Goal: Information Seeking & Learning: Find specific fact

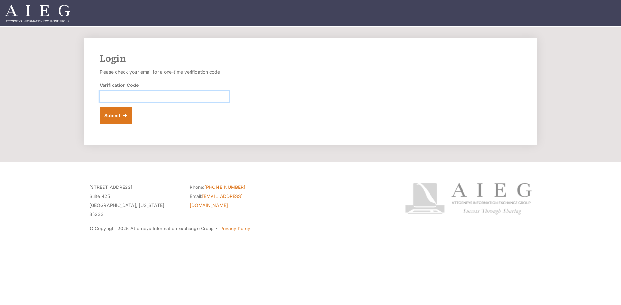
click at [165, 101] on input "Verification Code" at bounding box center [164, 96] width 129 height 11
paste input "674537"
type input "674537"
click at [100, 107] on button "Submit" at bounding box center [116, 115] width 33 height 17
click at [123, 97] on input "Verification Code" at bounding box center [164, 96] width 129 height 11
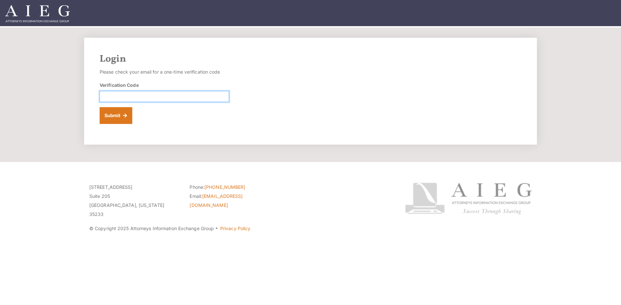
paste input "625870"
type input "625870"
click at [100, 107] on button "Submit" at bounding box center [116, 115] width 33 height 17
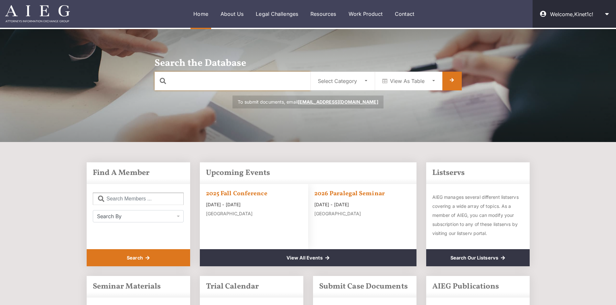
click at [222, 83] on input "text" at bounding box center [233, 81] width 156 height 19
type input "test"
click at [345, 82] on div "Select Category" at bounding box center [337, 81] width 39 height 8
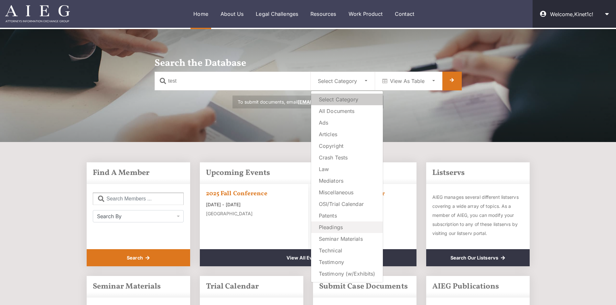
click at [340, 227] on span "Pleadings" at bounding box center [331, 227] width 24 height 9
select select "plea"
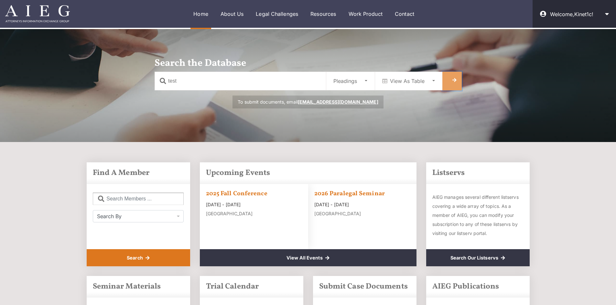
click at [449, 77] on link at bounding box center [451, 81] width 19 height 19
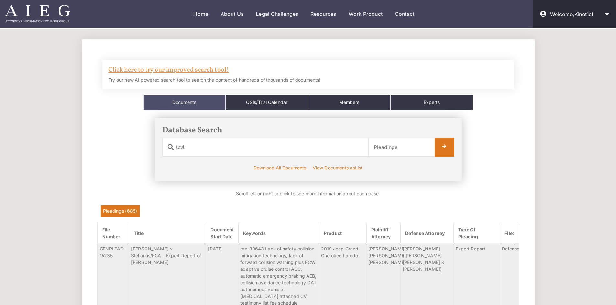
click at [205, 72] on link "Click here to try our improved search tool!" at bounding box center [168, 70] width 121 height 9
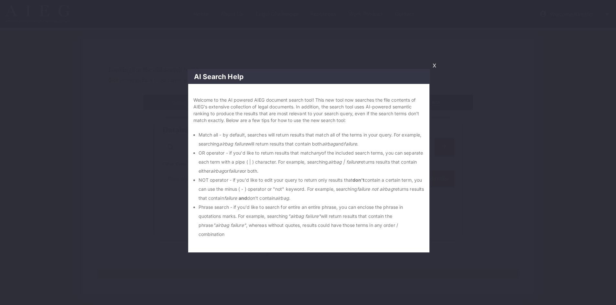
click at [435, 67] on link "X" at bounding box center [434, 65] width 9 height 11
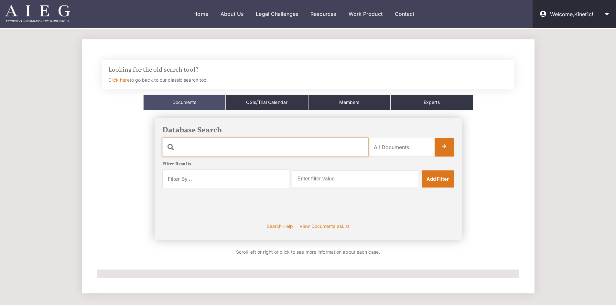
click at [210, 150] on input "text" at bounding box center [265, 147] width 206 height 19
type input "test"
click at [385, 147] on select "All Documents Ads Articles Copyright Crash Tests Law Mediators Miscellaneous OS…" at bounding box center [401, 147] width 66 height 19
select select "plea"
click at [368, 138] on select "All Documents Ads Articles Copyright Crash Tests Law Mediators Miscellaneous OS…" at bounding box center [401, 147] width 66 height 19
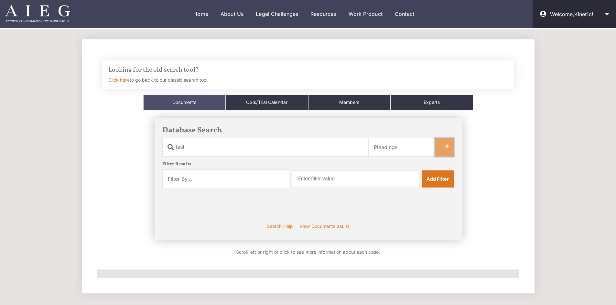
click at [444, 152] on link at bounding box center [443, 147] width 19 height 19
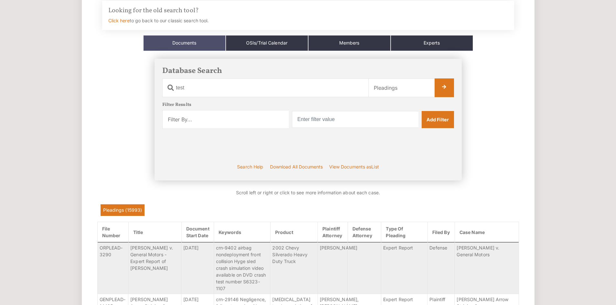
scroll to position [65, 0]
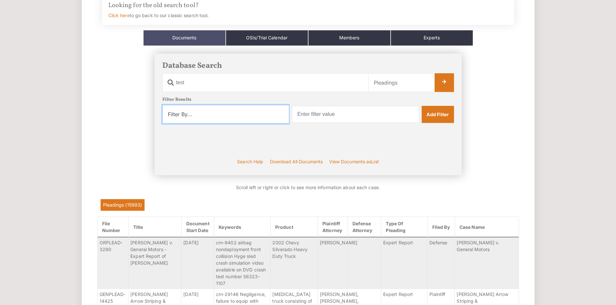
click at [259, 116] on select "Filter By... Product Witness Name Plaintiff Attorney Defense Attorney Case Name…" at bounding box center [225, 114] width 126 height 19
click at [259, 161] on link "Search Help" at bounding box center [250, 161] width 29 height 9
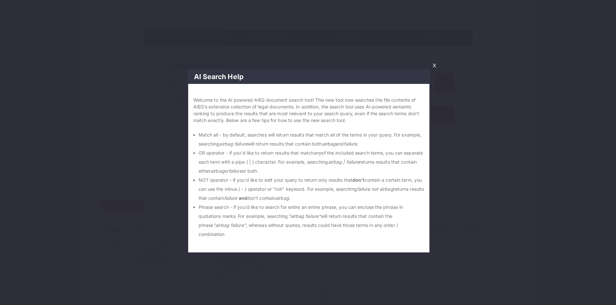
click at [432, 66] on link "X" at bounding box center [434, 65] width 9 height 11
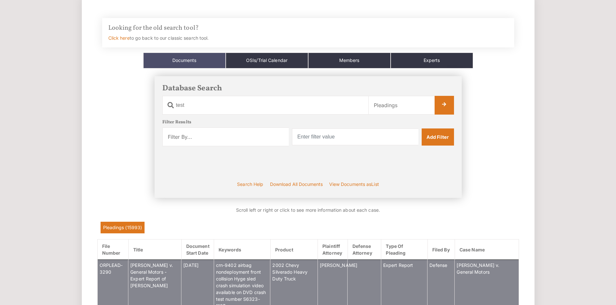
scroll to position [32, 0]
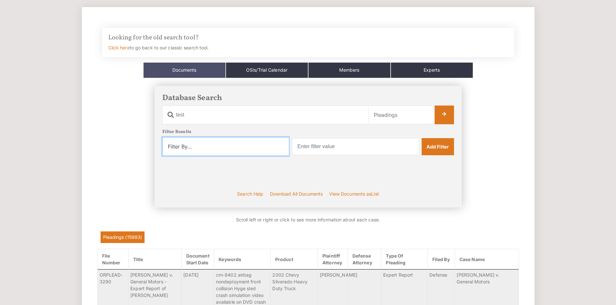
click at [232, 145] on select "Filter By... Product Witness Name Plaintiff Attorney Defense Attorney Case Name…" at bounding box center [225, 146] width 126 height 19
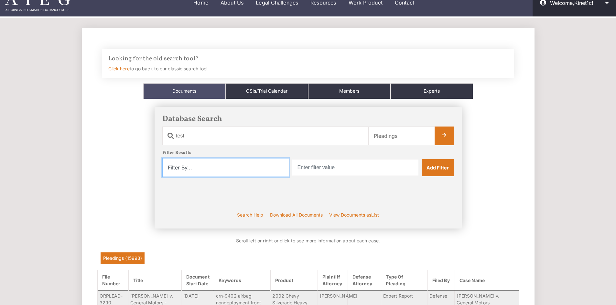
scroll to position [0, 0]
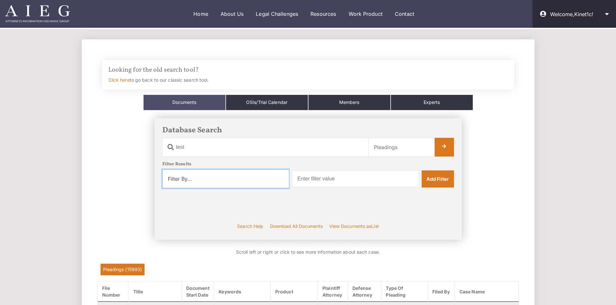
click at [182, 184] on select "Filter By... Product Witness Name Plaintiff Attorney Defense Attorney Case Name…" at bounding box center [225, 179] width 126 height 19
click at [409, 148] on select "All Documents Ads Articles Copyright Crash Tests Law Mediators Miscellaneous OS…" at bounding box center [401, 147] width 66 height 19
select select "all"
click at [368, 138] on select "All Documents Ads Articles Copyright Crash Tests Law Mediators Miscellaneous OS…" at bounding box center [401, 147] width 66 height 19
click at [440, 148] on link at bounding box center [443, 147] width 19 height 19
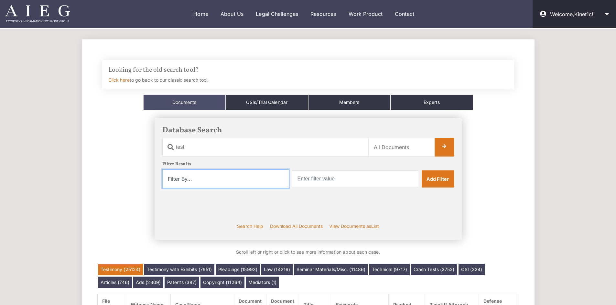
click at [224, 182] on select "Filter By... Product Witness Name Plaintiff Attorney Defense Attorney Case Name…" at bounding box center [225, 179] width 126 height 19
click at [198, 203] on div "Apply Filters Active Filters:" at bounding box center [308, 210] width 292 height 20
click at [410, 146] on select "All Documents Ads Articles Copyright Crash Tests Law Mediators Miscellaneous OS…" at bounding box center [401, 147] width 66 height 19
click at [262, 219] on div "Apply Filters Active Filters:" at bounding box center [308, 210] width 292 height 20
click at [235, 179] on select "Filter By... Product Witness Name Plaintiff Attorney Defense Attorney Case Name…" at bounding box center [225, 179] width 126 height 19
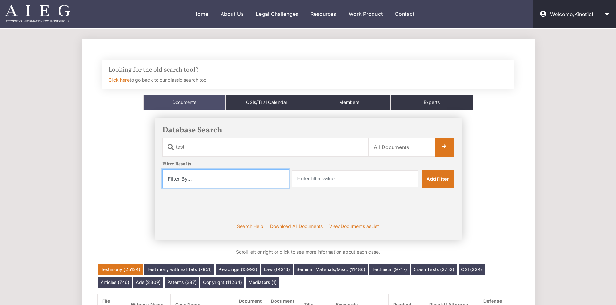
click at [273, 178] on select "Filter By... Product Witness Name Plaintiff Attorney Defense Attorney Case Name…" at bounding box center [225, 179] width 126 height 19
click at [383, 145] on select "All Documents Ads Articles Copyright Crash Tests Law Mediators Miscellaneous OS…" at bounding box center [401, 147] width 66 height 19
click at [232, 180] on select "Filter By... Product Witness Name Plaintiff Attorney Defense Attorney Case Name…" at bounding box center [225, 179] width 126 height 19
click at [401, 143] on select "All Documents Ads Articles Copyright Crash Tests Law Mediators Miscellaneous OS…" at bounding box center [401, 147] width 66 height 19
select select "plea"
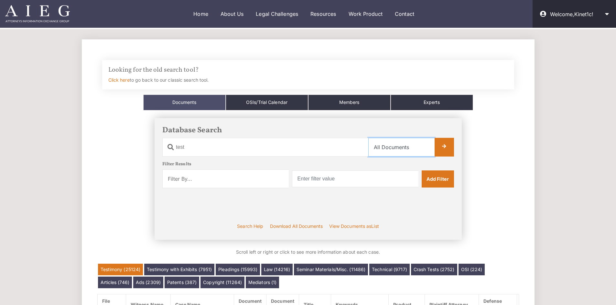
click at [368, 138] on select "All Documents Ads Articles Copyright Crash Tests Law Mediators Miscellaneous OS…" at bounding box center [401, 147] width 66 height 19
click at [447, 147] on link at bounding box center [443, 147] width 19 height 19
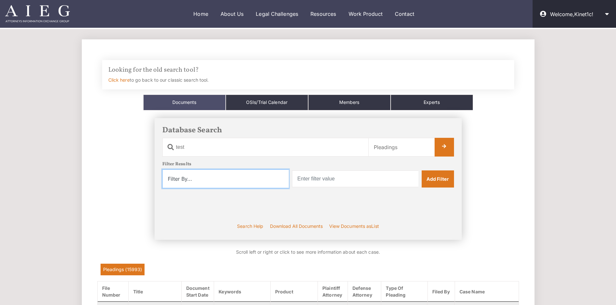
click at [261, 177] on select "Filter By... Product Witness Name Plaintiff Attorney Defense Attorney Case Name…" at bounding box center [225, 179] width 126 height 19
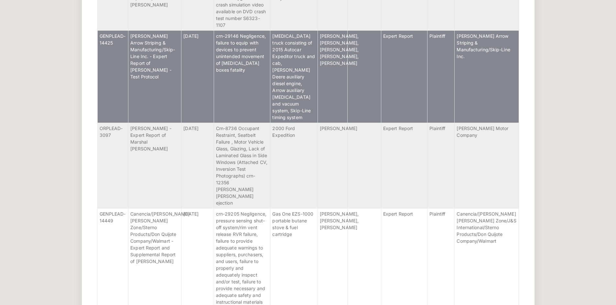
scroll to position [420, 0]
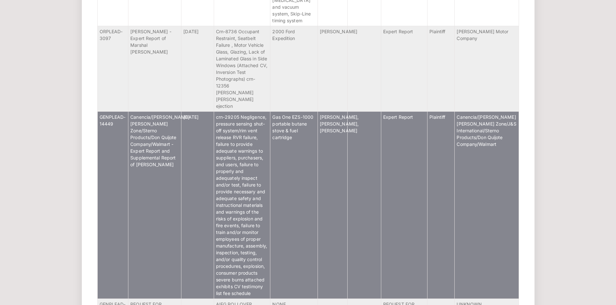
click at [309, 224] on td "Gas One EZS-1000 portable butane stove & fuel cartridge" at bounding box center [293, 205] width 47 height 187
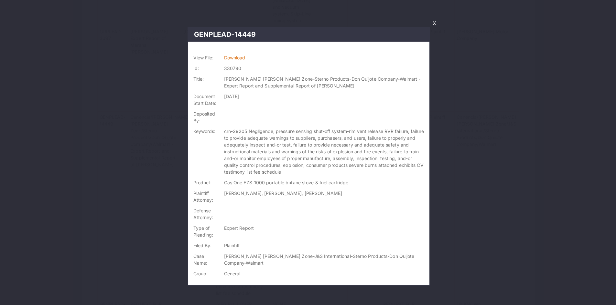
click at [435, 23] on link "X" at bounding box center [434, 23] width 9 height 11
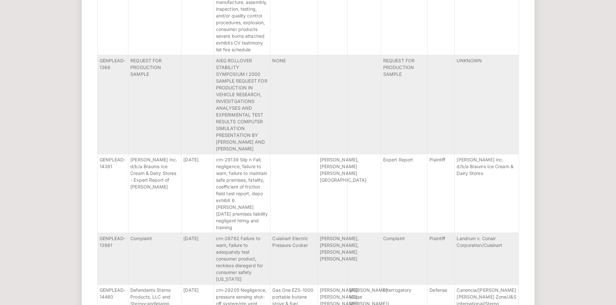
scroll to position [679, 0]
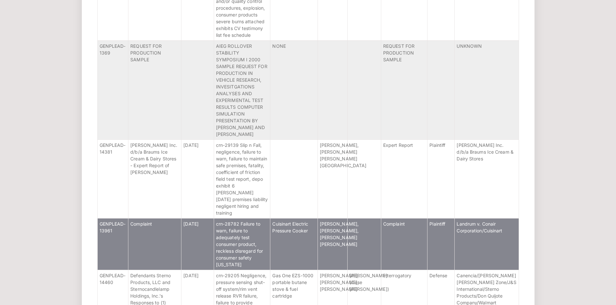
click at [359, 229] on td at bounding box center [364, 245] width 34 height 52
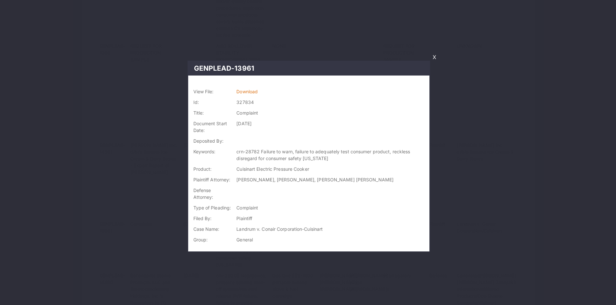
click at [434, 55] on link "X" at bounding box center [434, 57] width 9 height 11
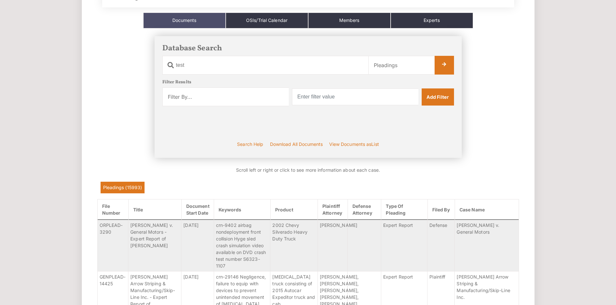
scroll to position [97, 0]
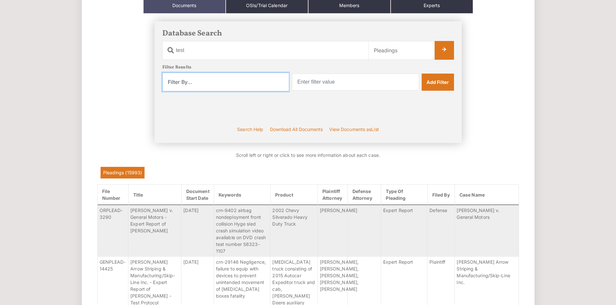
click at [273, 76] on select "Filter By... Product Witness Name Plaintiff Attorney Defense Attorney Case Name…" at bounding box center [225, 82] width 126 height 19
click at [162, 91] on select "Filter By... Product Witness Name Plaintiff Attorney Defense Attorney Case Name…" at bounding box center [225, 82] width 126 height 19
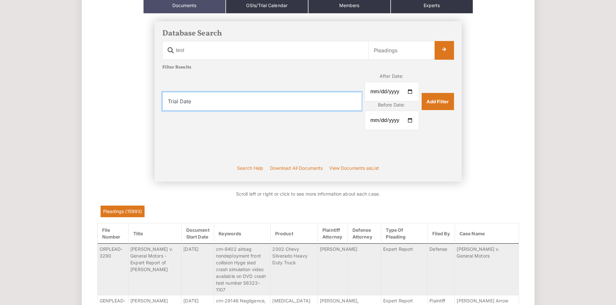
click at [288, 101] on select "Filter By... Product Witness Name Plaintiff Attorney Defense Attorney Case Name…" at bounding box center [261, 101] width 199 height 19
click at [162, 92] on select "Filter By... Product Witness Name Plaintiff Attorney Defense Attorney Case Name…" at bounding box center [261, 101] width 199 height 19
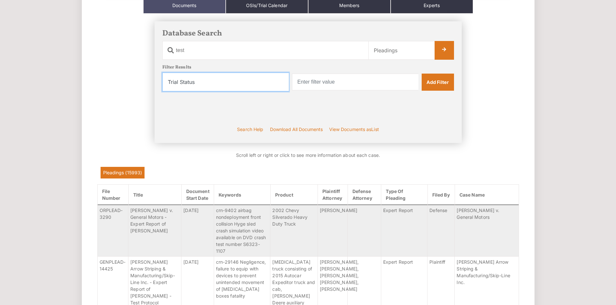
click at [253, 79] on select "Filter By... Product Witness Name Plaintiff Attorney Defense Attorney Case Name…" at bounding box center [225, 82] width 126 height 19
click at [162, 91] on select "Filter By... Product Witness Name Plaintiff Attorney Defense Attorney Case Name…" at bounding box center [225, 82] width 126 height 19
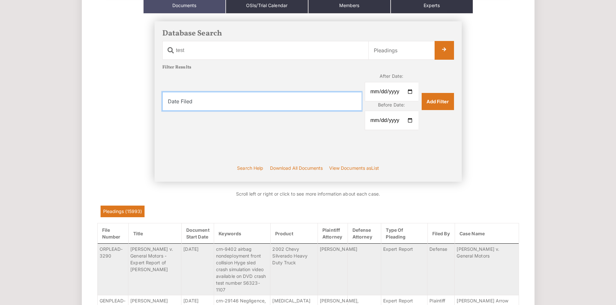
click at [334, 104] on select "Filter By... Product Witness Name Plaintiff Attorney Defense Attorney Case Name…" at bounding box center [261, 101] width 199 height 19
select select "entity"
click at [162, 92] on select "Filter By... Product Witness Name Plaintiff Attorney Defense Attorney Case Name…" at bounding box center [261, 101] width 199 height 19
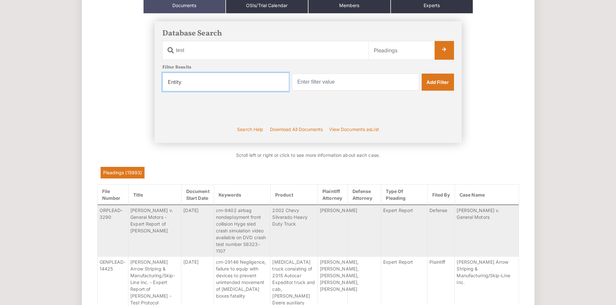
click at [249, 85] on select "Filter By... Product Witness Name Plaintiff Attorney Defense Attorney Case Name…" at bounding box center [225, 82] width 126 height 19
click at [278, 80] on select "Filter By... Product Witness Name Plaintiff Attorney Defense Attorney Case Name…" at bounding box center [225, 82] width 126 height 19
click at [162, 73] on select "Filter By... Product Witness Name Plaintiff Attorney Defense Attorney Case Name…" at bounding box center [225, 82] width 126 height 19
click at [249, 79] on select "Filter By... Product Witness Name Plaintiff Attorney Defense Attorney Case Name…" at bounding box center [225, 82] width 126 height 19
select select "filed_by"
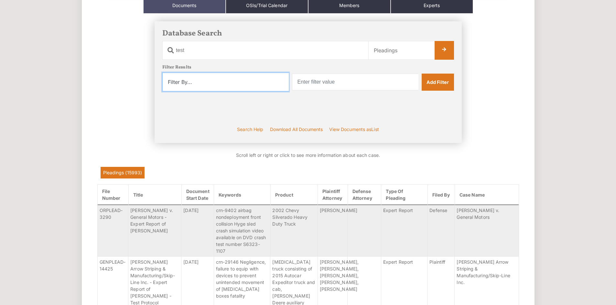
click at [162, 73] on select "Filter By... Product Witness Name Plaintiff Attorney Defense Attorney Case Name…" at bounding box center [225, 82] width 126 height 19
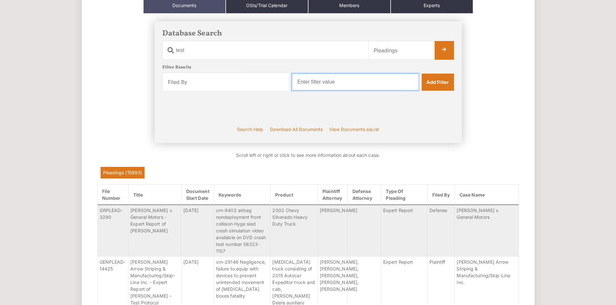
click at [328, 81] on input "text" at bounding box center [355, 82] width 126 height 17
type input "f"
type input "defendant"
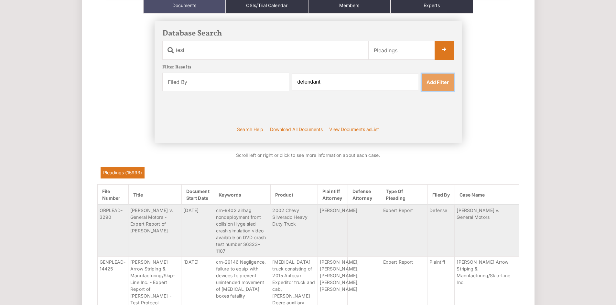
click at [437, 84] on link "Add Filter" at bounding box center [438, 82] width 32 height 17
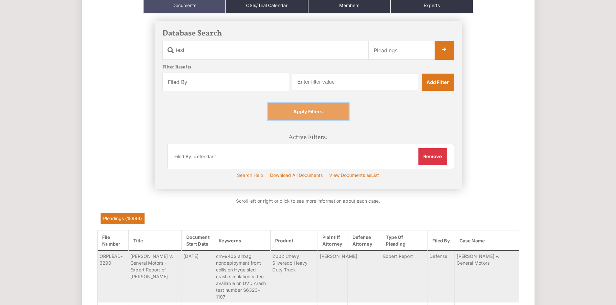
click at [318, 119] on link "Apply Filters" at bounding box center [308, 111] width 81 height 17
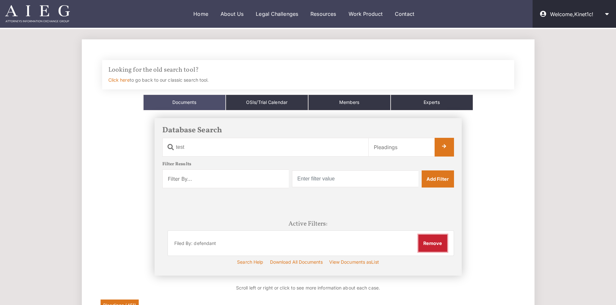
click at [438, 245] on button "Remove" at bounding box center [432, 243] width 29 height 17
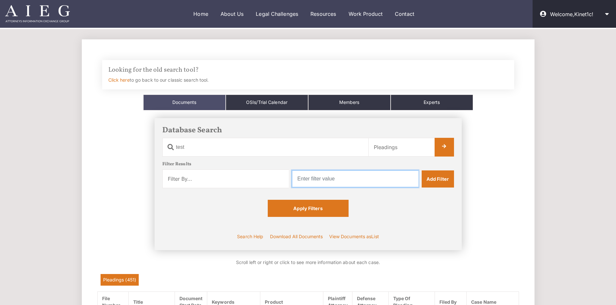
click at [306, 180] on input "text" at bounding box center [355, 179] width 126 height 17
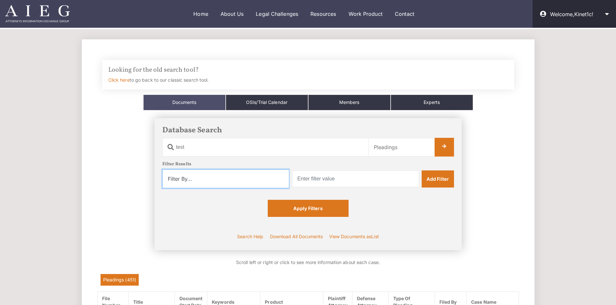
click at [272, 177] on select "Filter By... Product Witness Name Plaintiff Attorney Defense Attorney Case Name…" at bounding box center [225, 179] width 126 height 19
select select "filed_by"
click at [162, 170] on select "Filter By... Product Witness Name Plaintiff Attorney Defense Attorney Case Name…" at bounding box center [225, 179] width 126 height 19
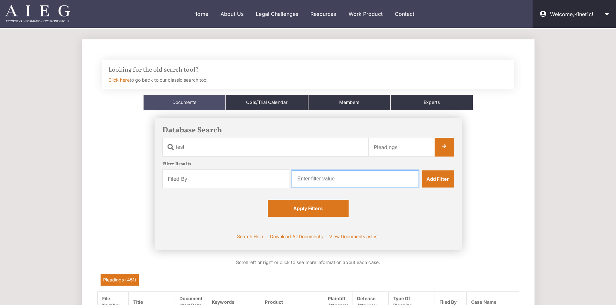
click at [325, 186] on input "text" at bounding box center [355, 179] width 126 height 17
type input "defense"
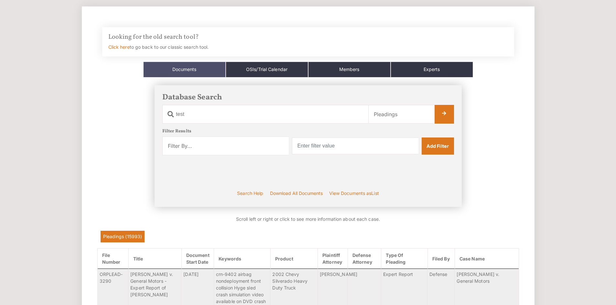
scroll to position [65, 0]
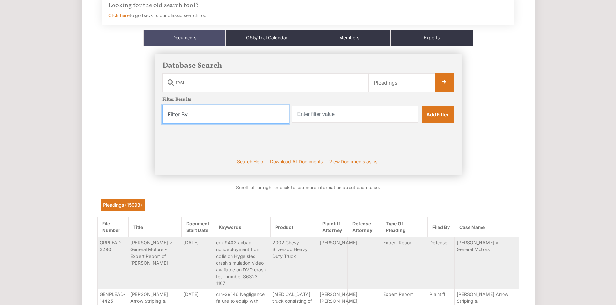
click at [254, 112] on select "Filter By... Product Witness Name Plaintiff Attorney Defense Attorney Case Name…" at bounding box center [225, 114] width 126 height 19
select select "filed_by"
click at [162, 105] on select "Filter By... Product Witness Name Plaintiff Attorney Defense Attorney Case Name…" at bounding box center [225, 114] width 126 height 19
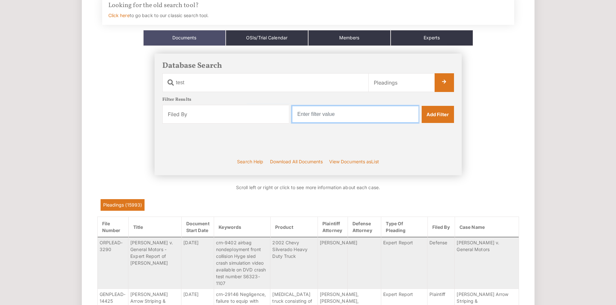
click at [297, 112] on input "text" at bounding box center [355, 114] width 126 height 17
type input "defense"
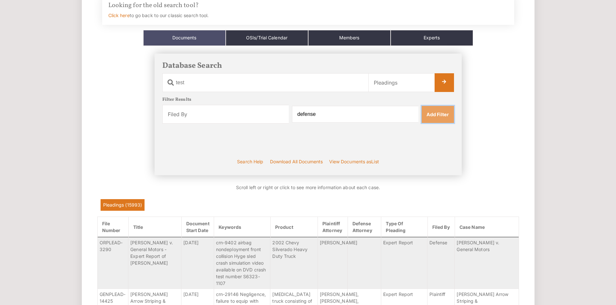
click at [440, 120] on link "Add Filter" at bounding box center [438, 114] width 32 height 17
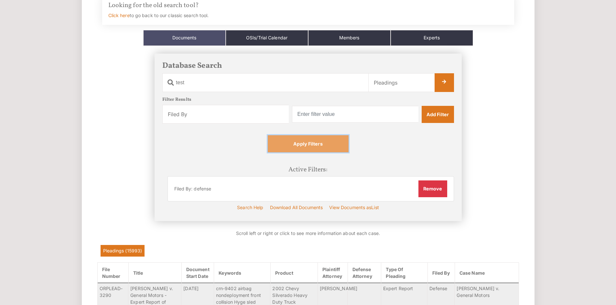
click at [320, 145] on link "Apply Filters" at bounding box center [308, 143] width 81 height 17
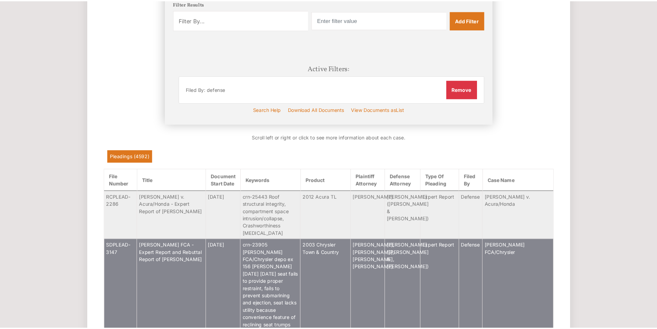
scroll to position [65, 0]
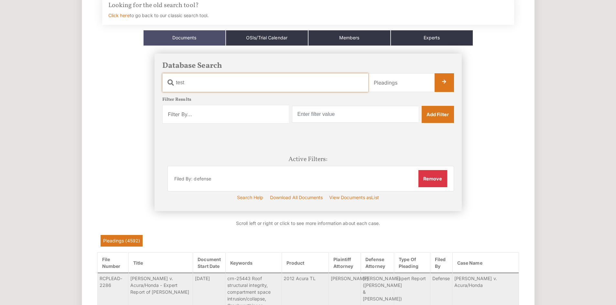
click at [259, 85] on input "test" at bounding box center [265, 82] width 206 height 19
